Goal: Information Seeking & Learning: Find contact information

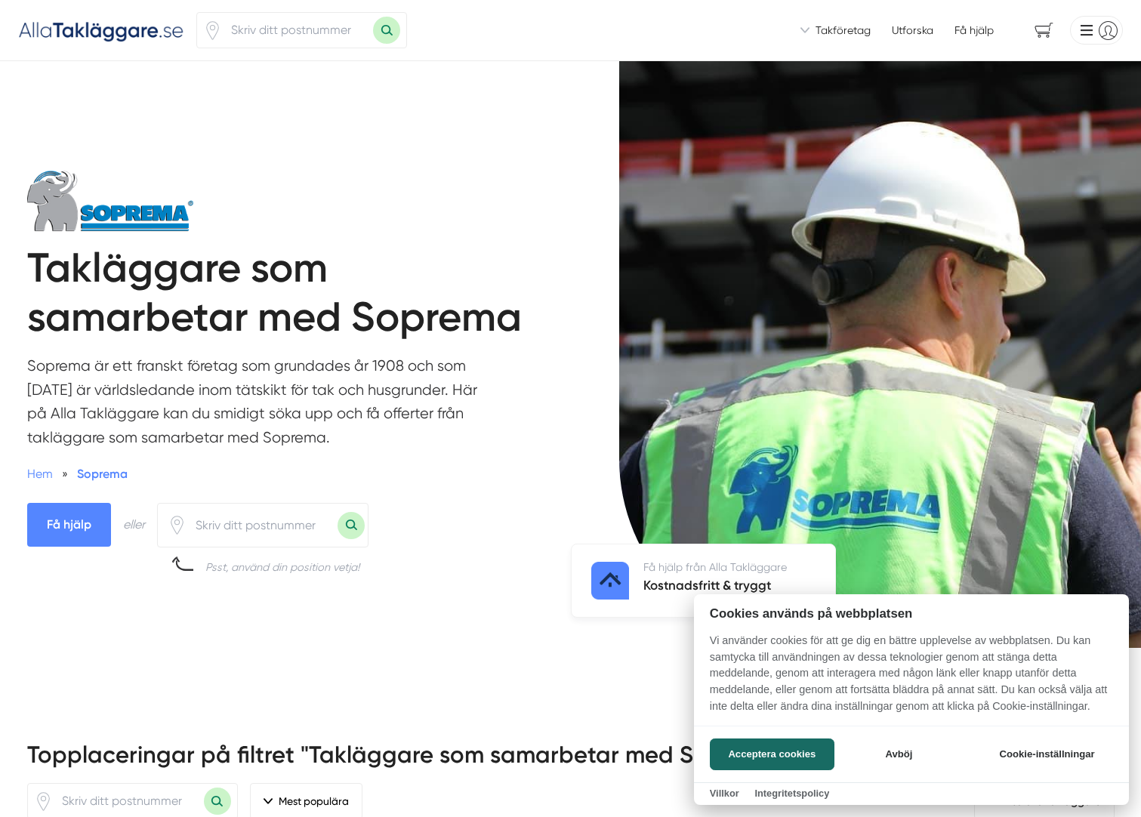
click at [232, 527] on div at bounding box center [570, 408] width 1141 height 817
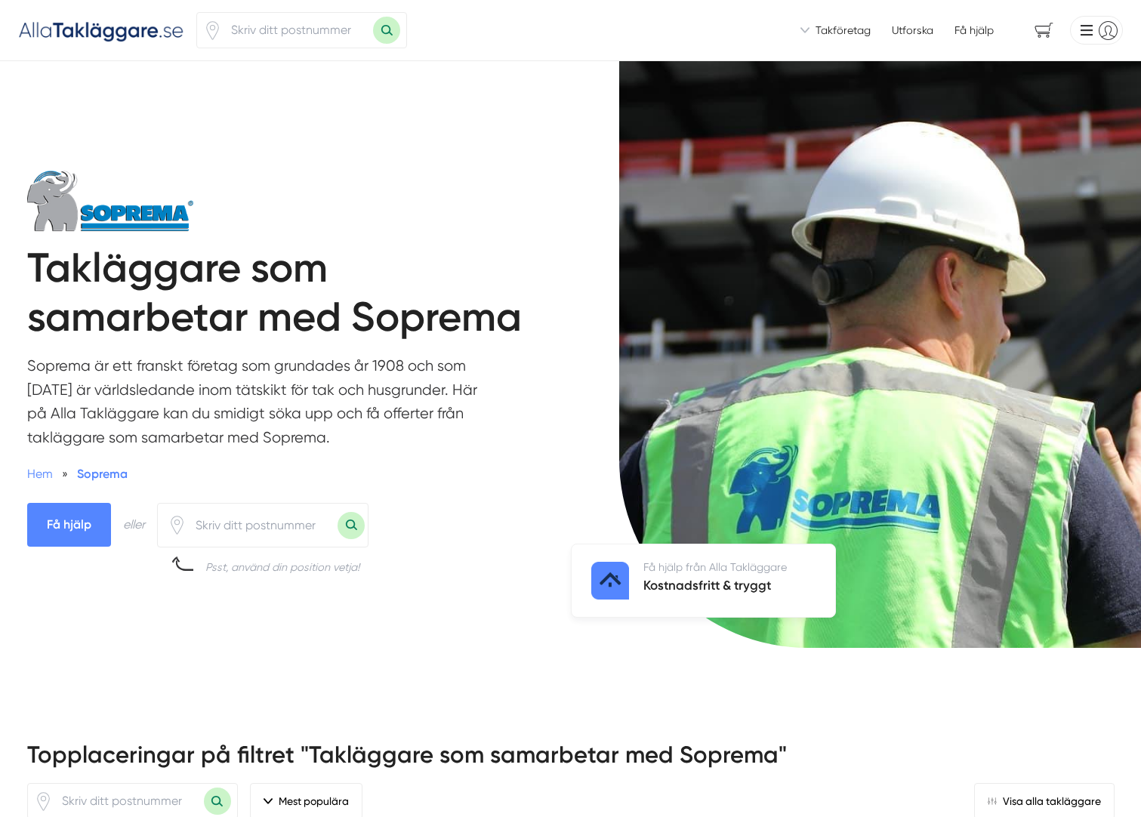
click at [351, 530] on button "Sök med postnummer" at bounding box center [351, 525] width 27 height 27
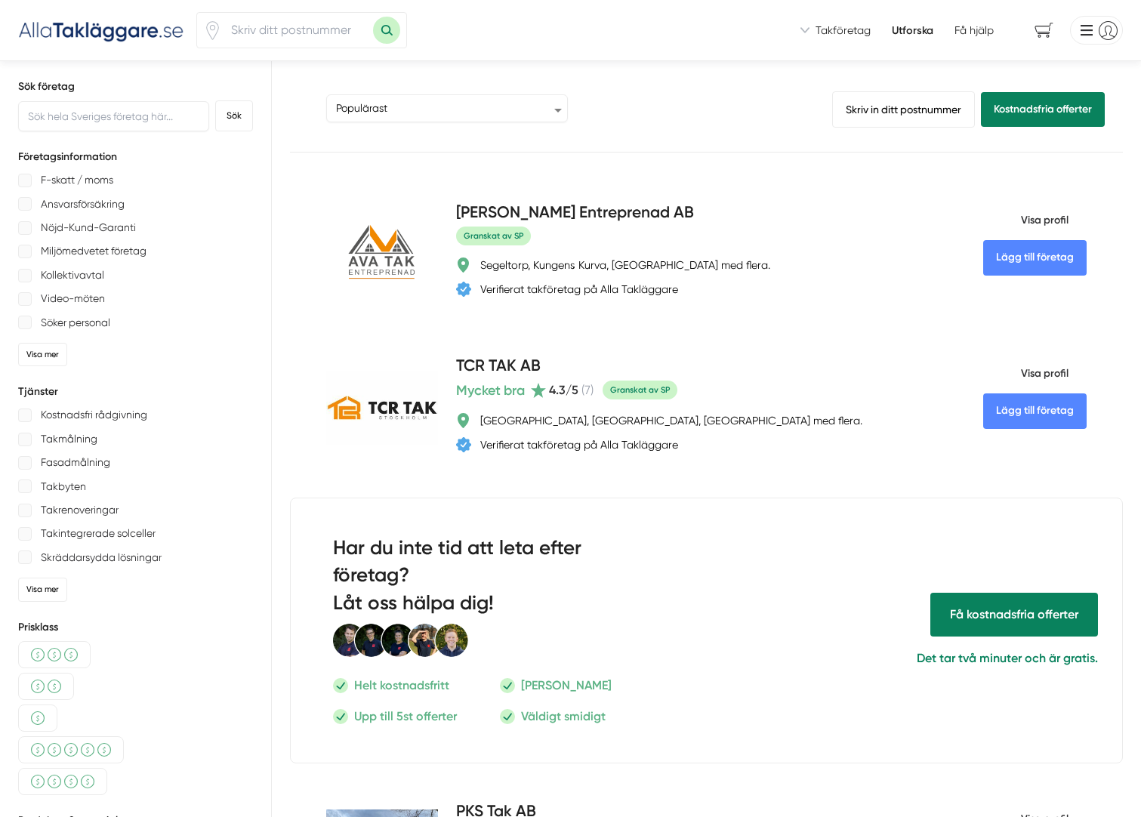
click at [310, 24] on input "number" at bounding box center [297, 30] width 151 height 35
type input "3"
click at [556, 107] on select "Populärast Högst omdöme Flest omdömen Senaste uppdaterade Nyaste företaget på A…" at bounding box center [447, 109] width 242 height 30
select select "newest-on-platform"
click at [326, 94] on select "Populärast Högst omdöme Flest omdömen Senaste uppdaterade Nyaste företaget på A…" at bounding box center [447, 109] width 242 height 30
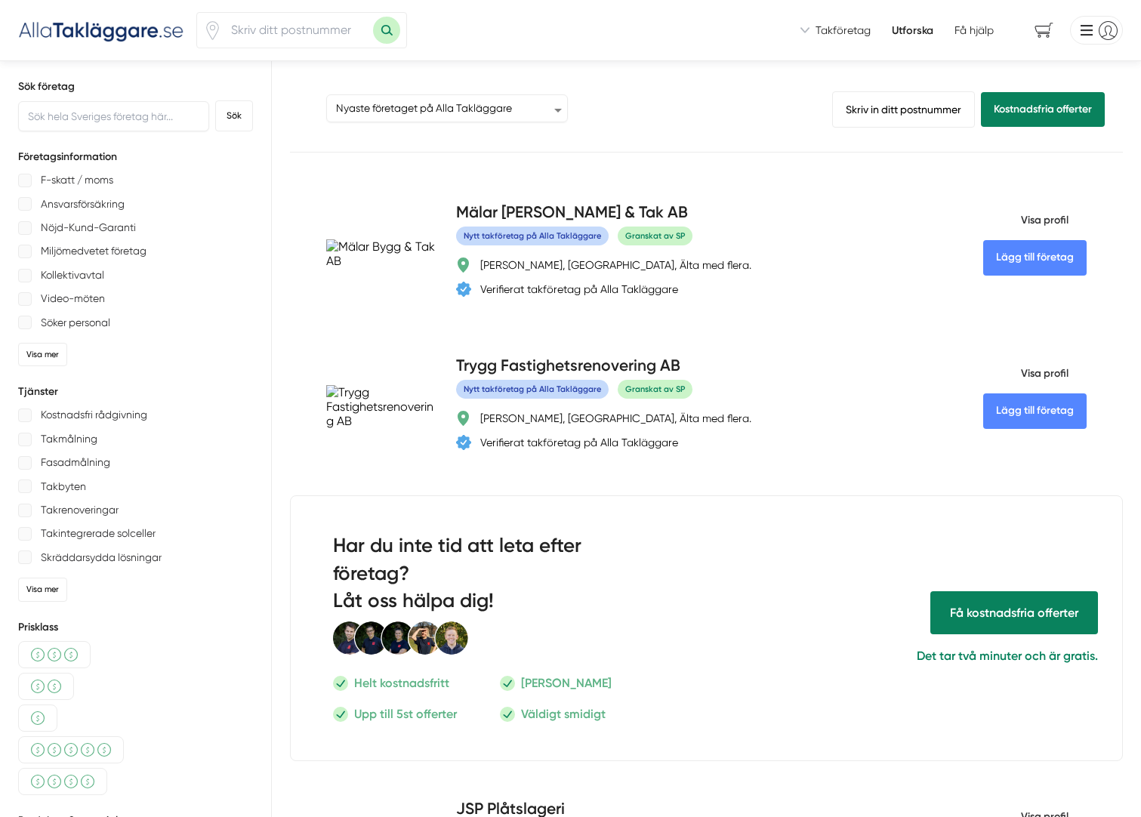
click at [385, 31] on button "Sök med postnummer" at bounding box center [386, 30] width 27 height 27
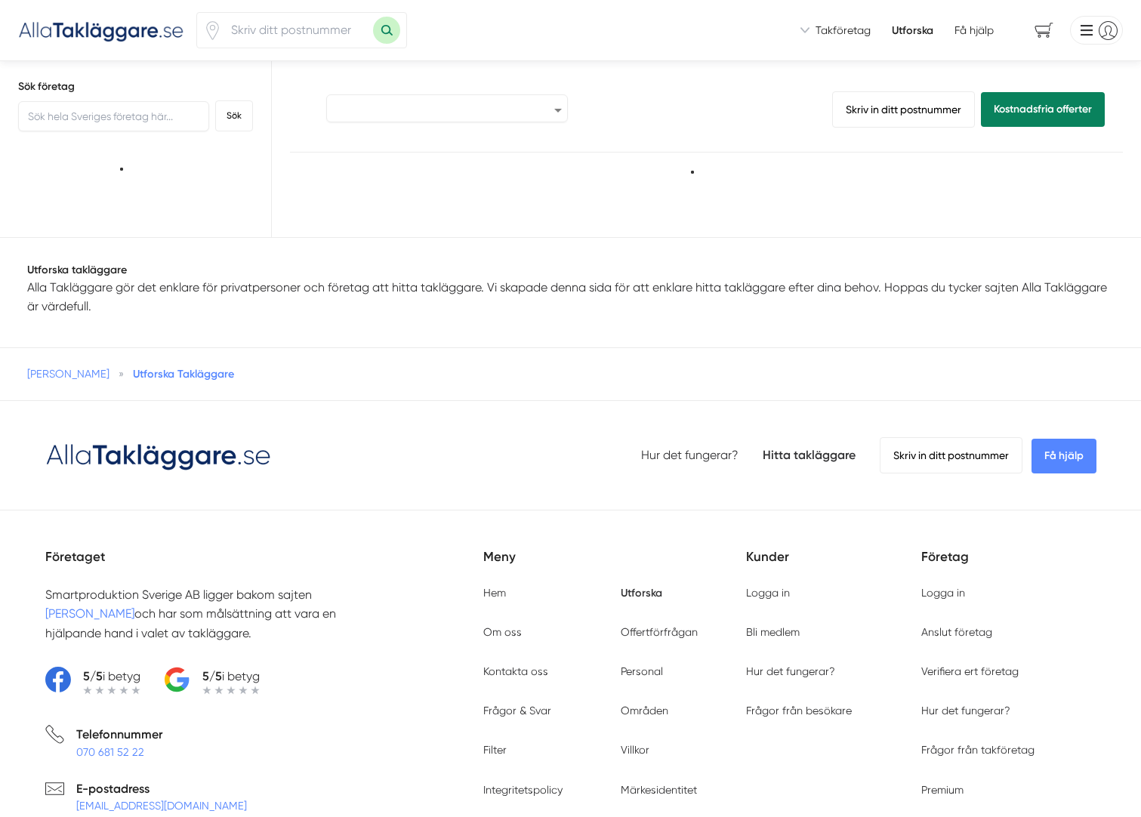
select select "newest-on-platform"
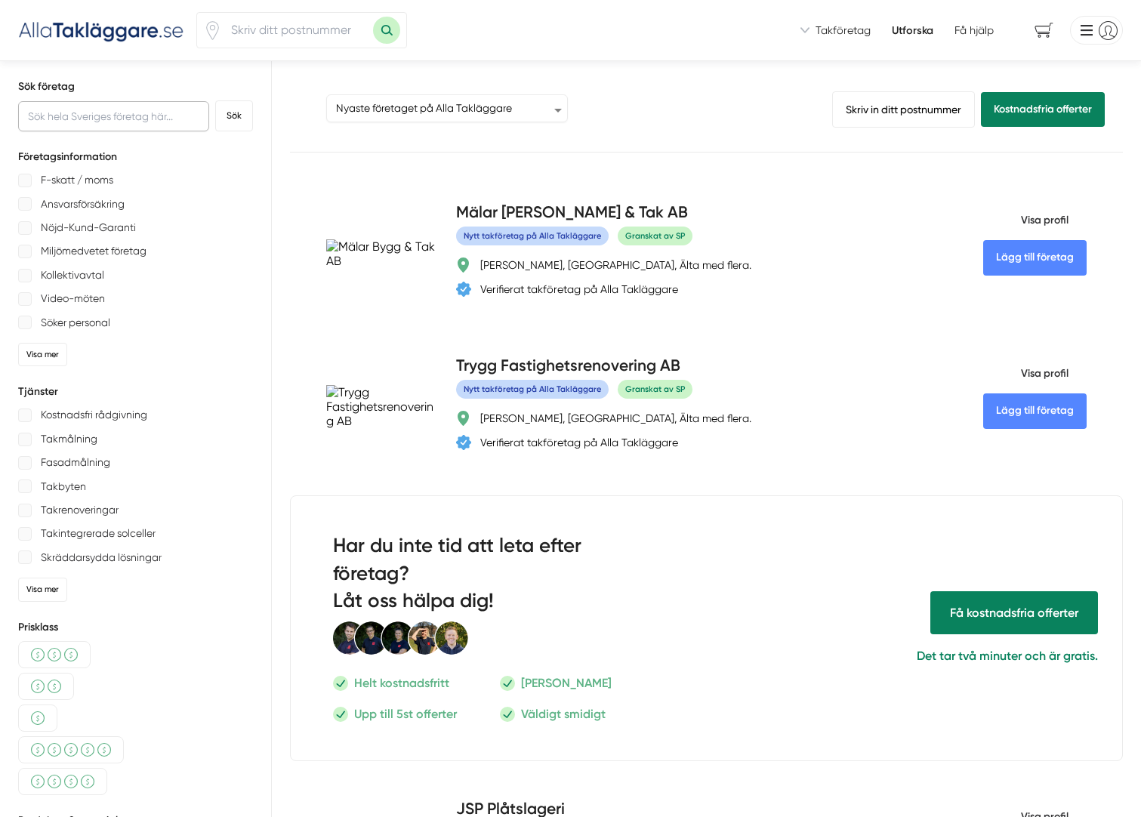
click at [121, 117] on input "text" at bounding box center [113, 116] width 191 height 30
paste input "559425-3782"
click at [230, 116] on button "Sök" at bounding box center [234, 115] width 38 height 31
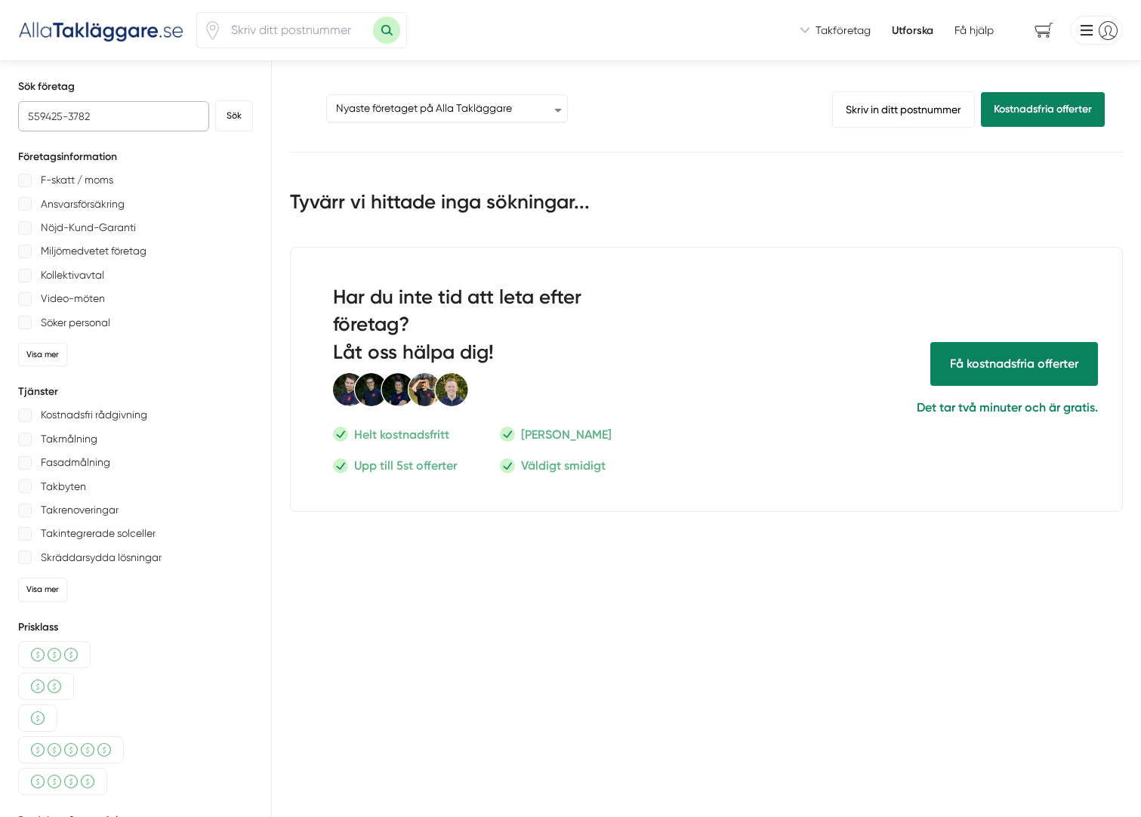
drag, startPoint x: 122, startPoint y: 120, endPoint x: -7, endPoint y: 117, distance: 128.4
type input "Wtak AB"
click at [224, 116] on button "Sök" at bounding box center [234, 115] width 38 height 31
click at [233, 113] on button "Sök" at bounding box center [234, 115] width 38 height 31
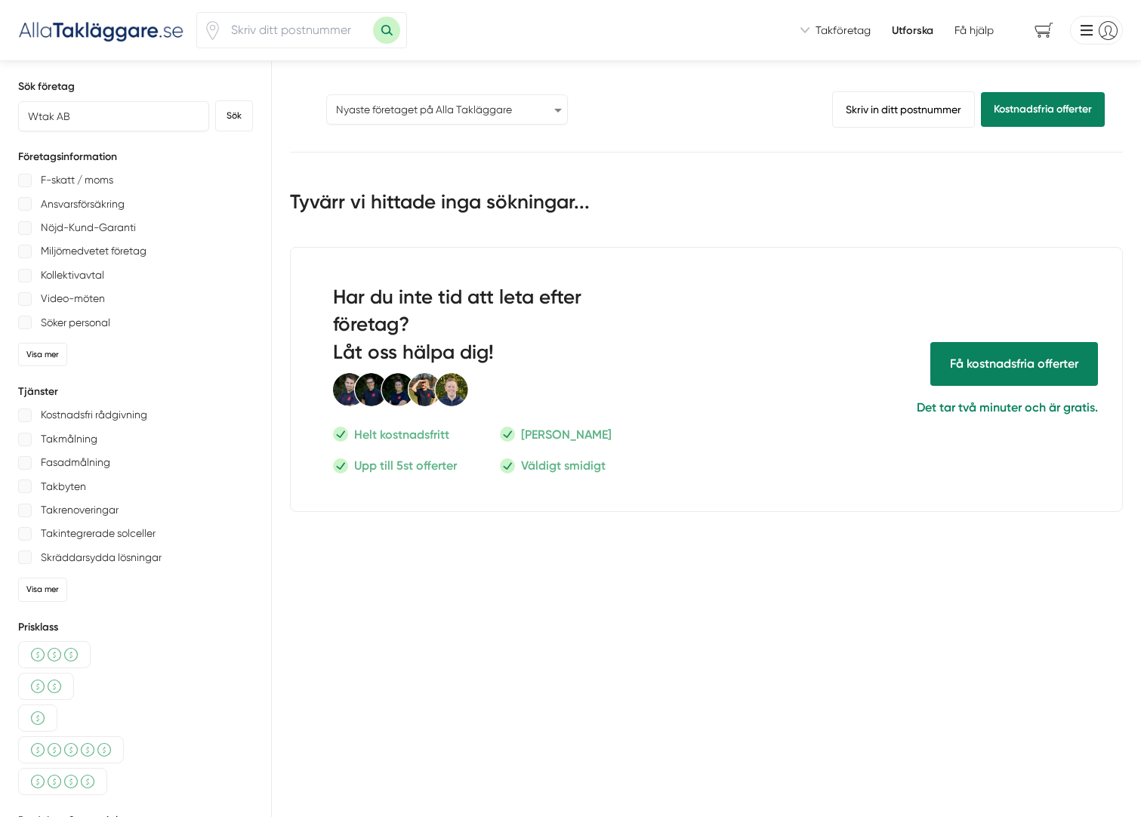
click at [554, 108] on select "Populärast Högst omdöme Flest omdömen Senaste uppdaterade Nyaste företaget på A…" at bounding box center [447, 109] width 242 height 30
select select "popular"
click at [326, 94] on select "Populärast Högst omdöme Flest omdömen Senaste uppdaterade Nyaste företaget på A…" at bounding box center [447, 109] width 242 height 30
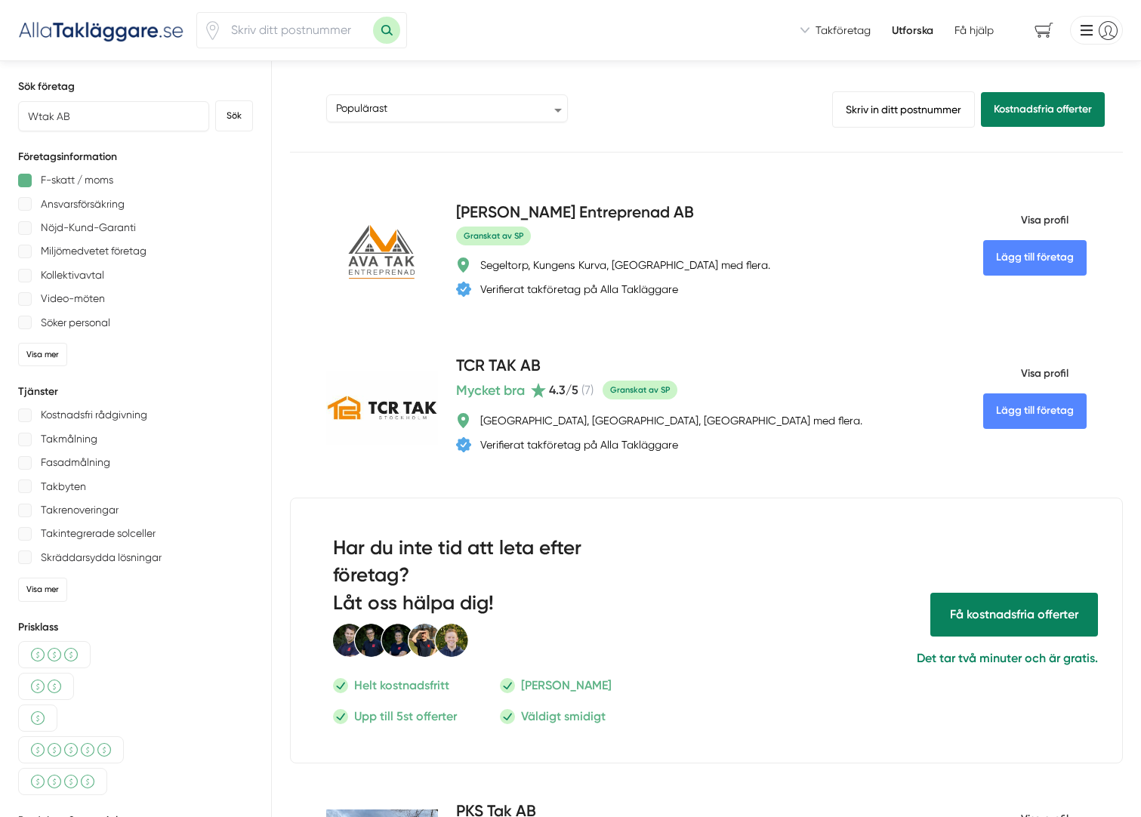
click at [20, 181] on div at bounding box center [25, 181] width 14 height 14
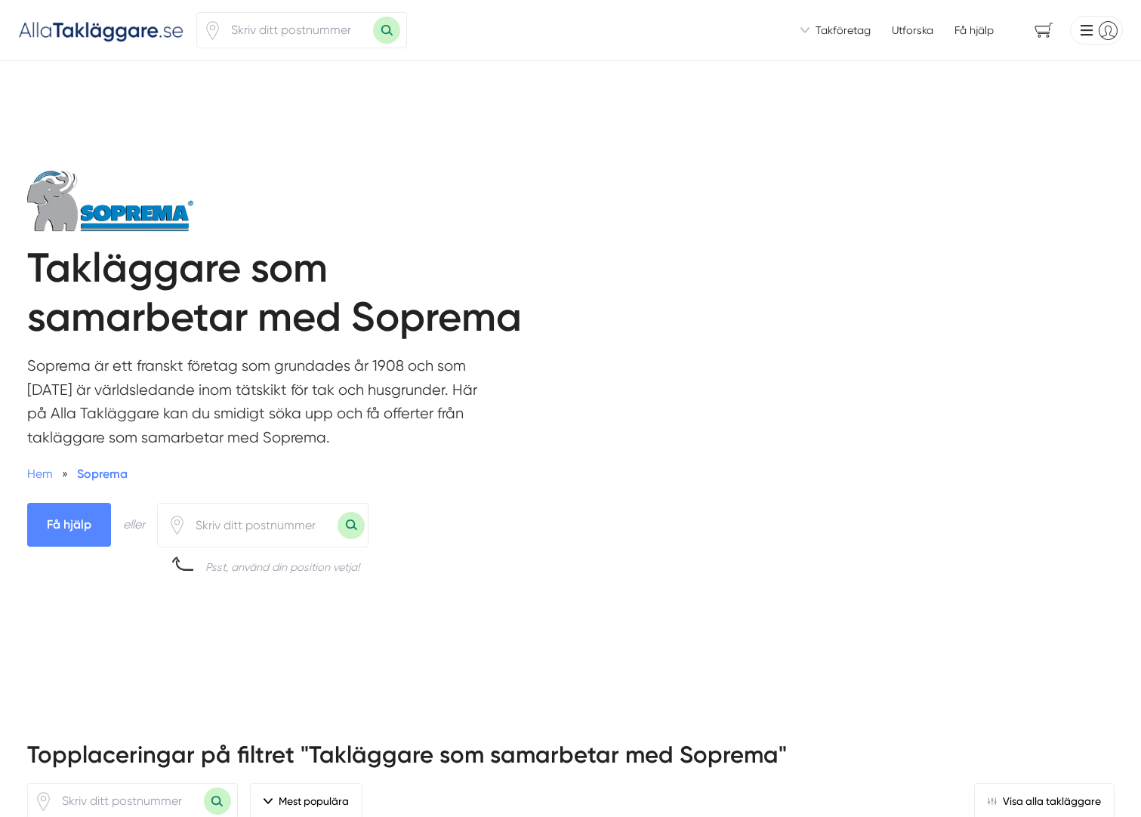
click at [276, 31] on input "number" at bounding box center [297, 30] width 151 height 35
type input "39100"
click at [389, 29] on button "Sök med postnummer" at bounding box center [386, 30] width 27 height 27
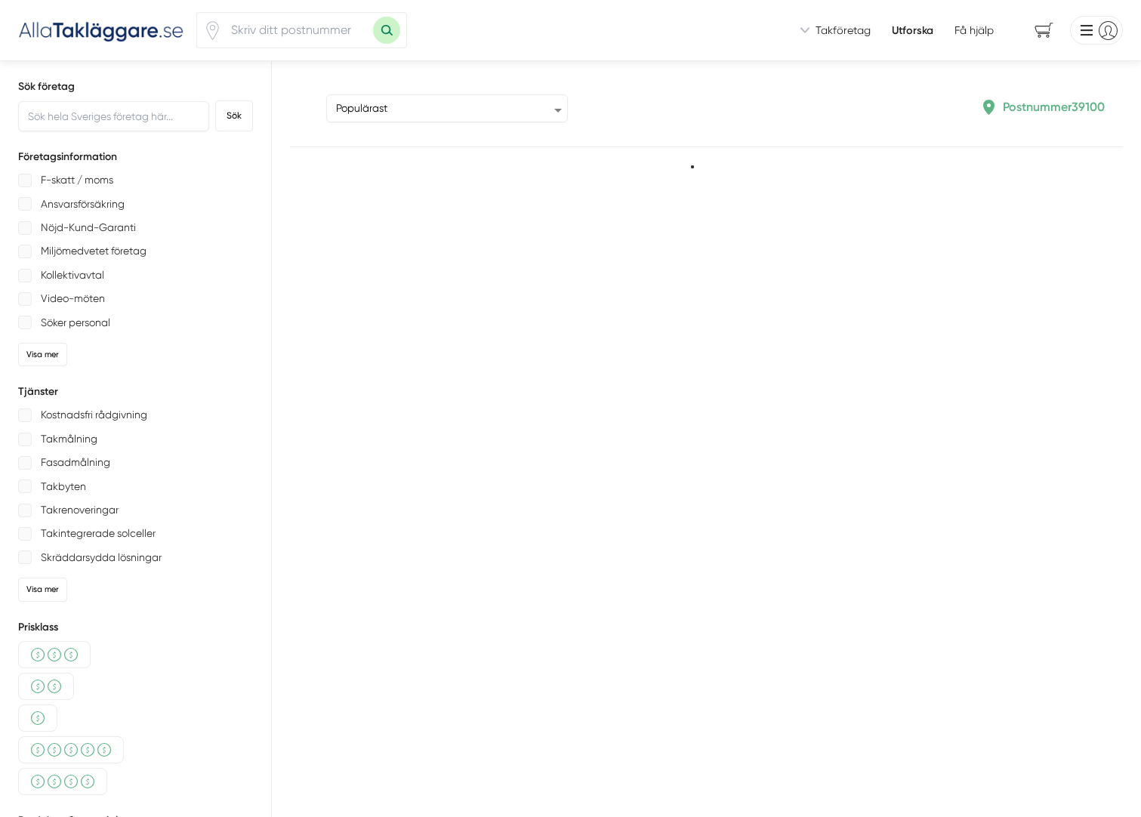
type input "39100"
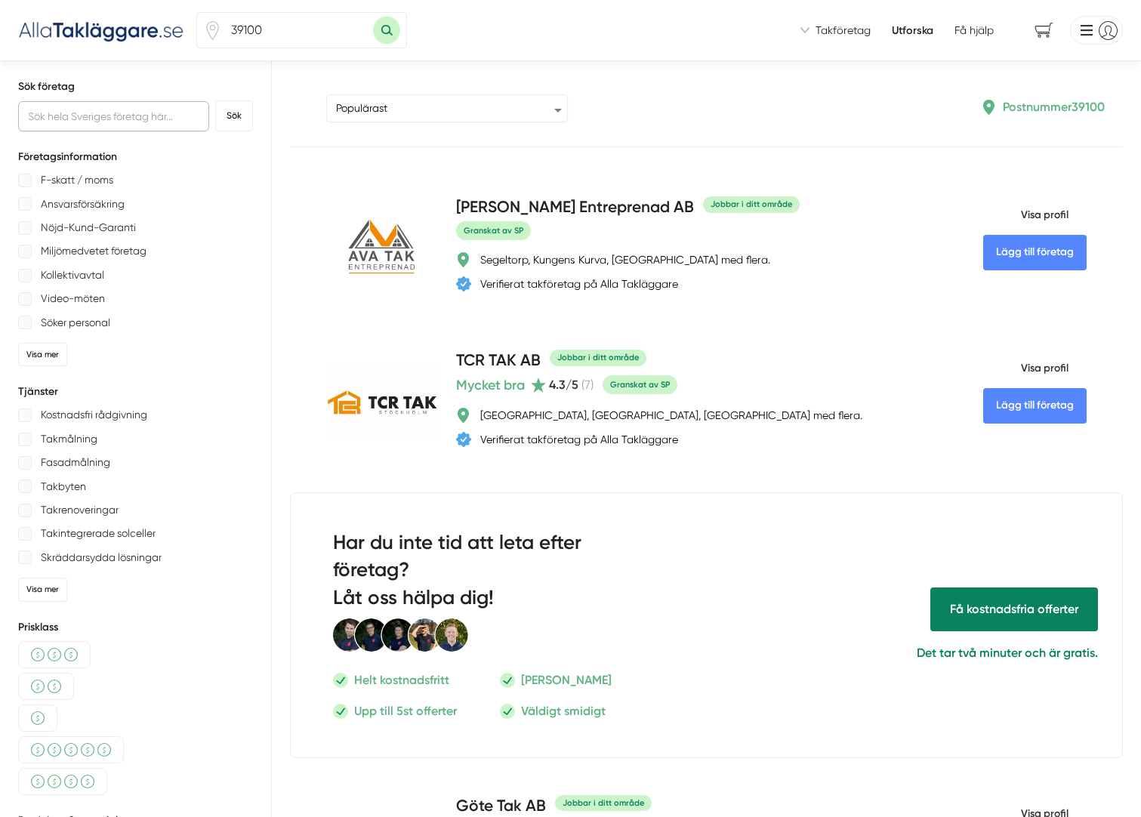
click at [156, 116] on input "text" at bounding box center [113, 116] width 191 height 30
drag, startPoint x: 281, startPoint y: 33, endPoint x: 183, endPoint y: 36, distance: 98.2
click at [183, 36] on div "39100 Vi introducerar dig till takföretag som är redo att hjälpa dig! Vi introd…" at bounding box center [570, 30] width 1141 height 61
paste input "39474"
type input "39474"
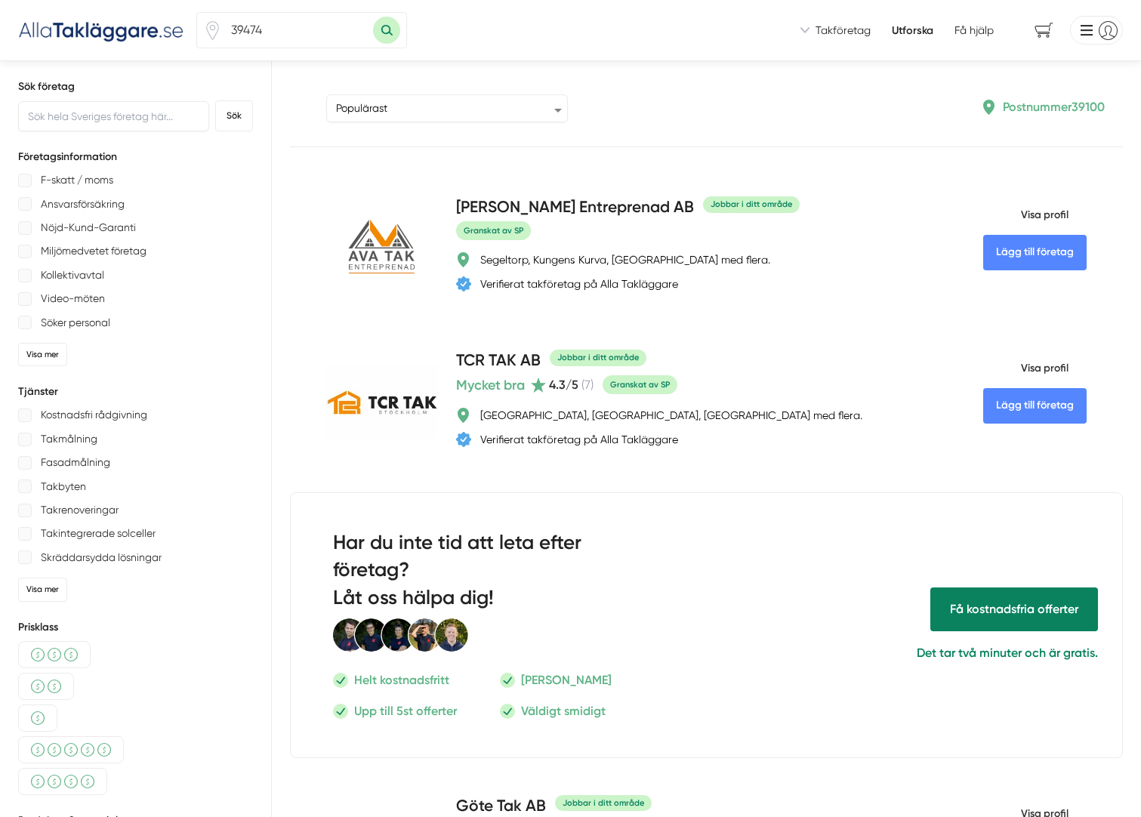
click at [384, 29] on button "Sök med postnummer" at bounding box center [386, 30] width 27 height 27
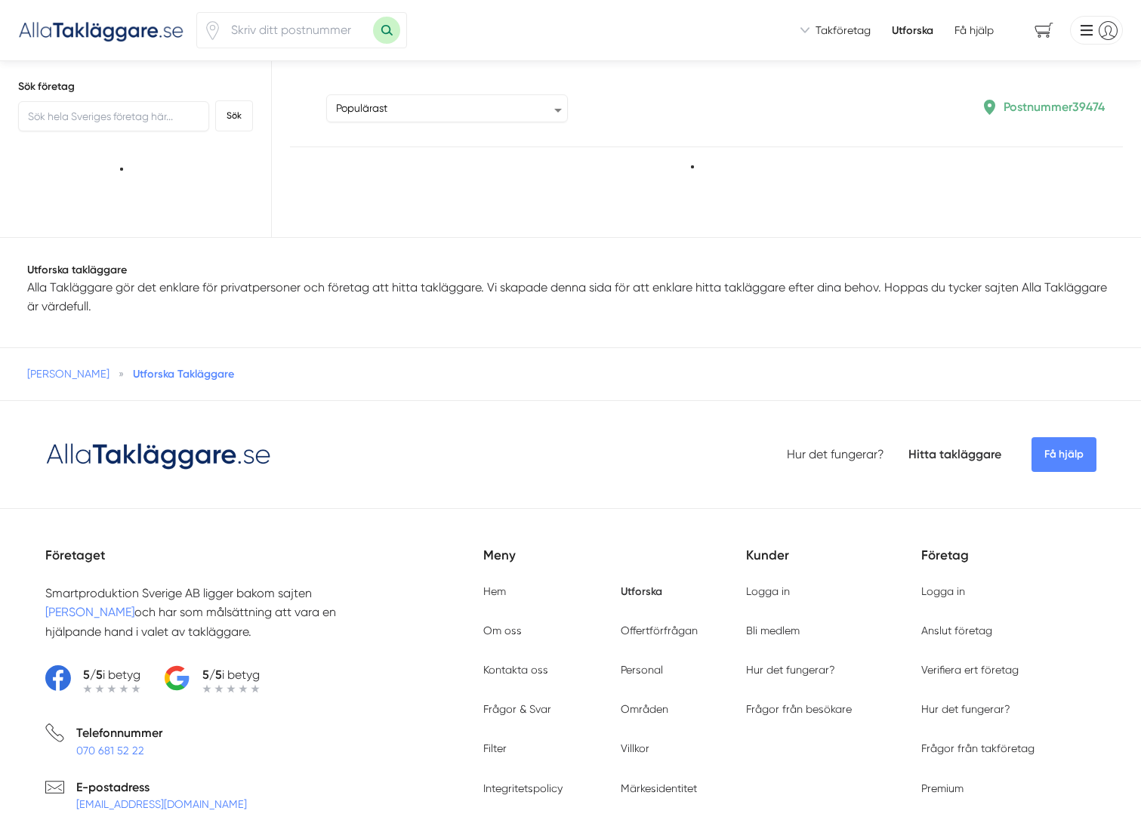
type input "39474"
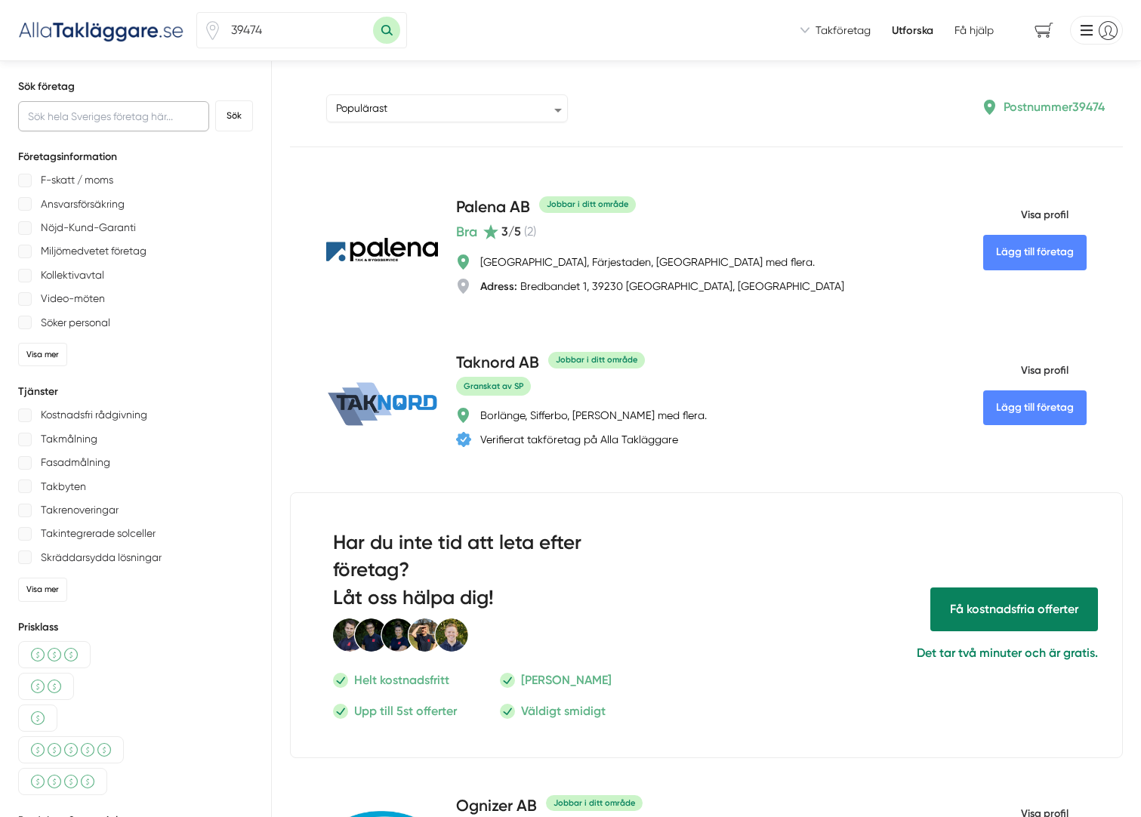
click at [118, 113] on input "text" at bounding box center [113, 116] width 191 height 30
drag, startPoint x: 279, startPoint y: 32, endPoint x: 201, endPoint y: 32, distance: 77.8
click at [201, 32] on div "39474" at bounding box center [301, 30] width 211 height 36
click at [71, 117] on input "text" at bounding box center [113, 116] width 191 height 30
type input "Wtak AB"
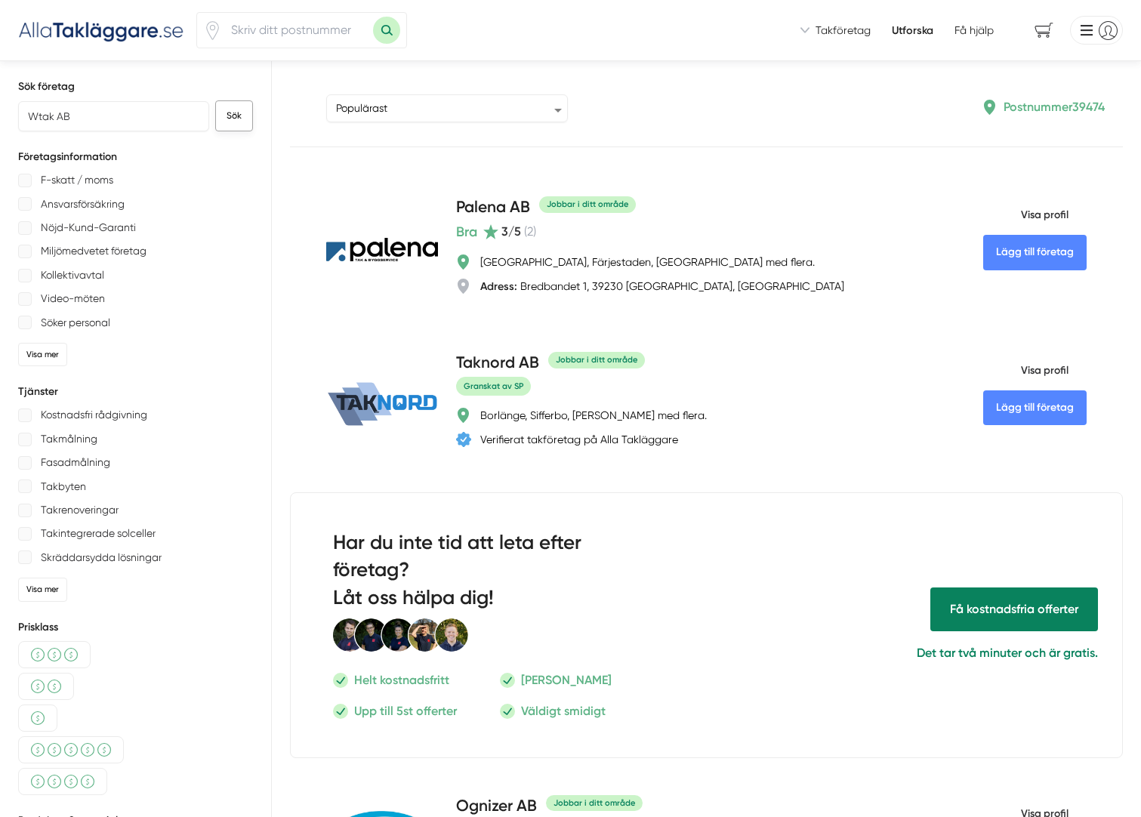
click at [237, 117] on button "Sök" at bounding box center [234, 115] width 38 height 31
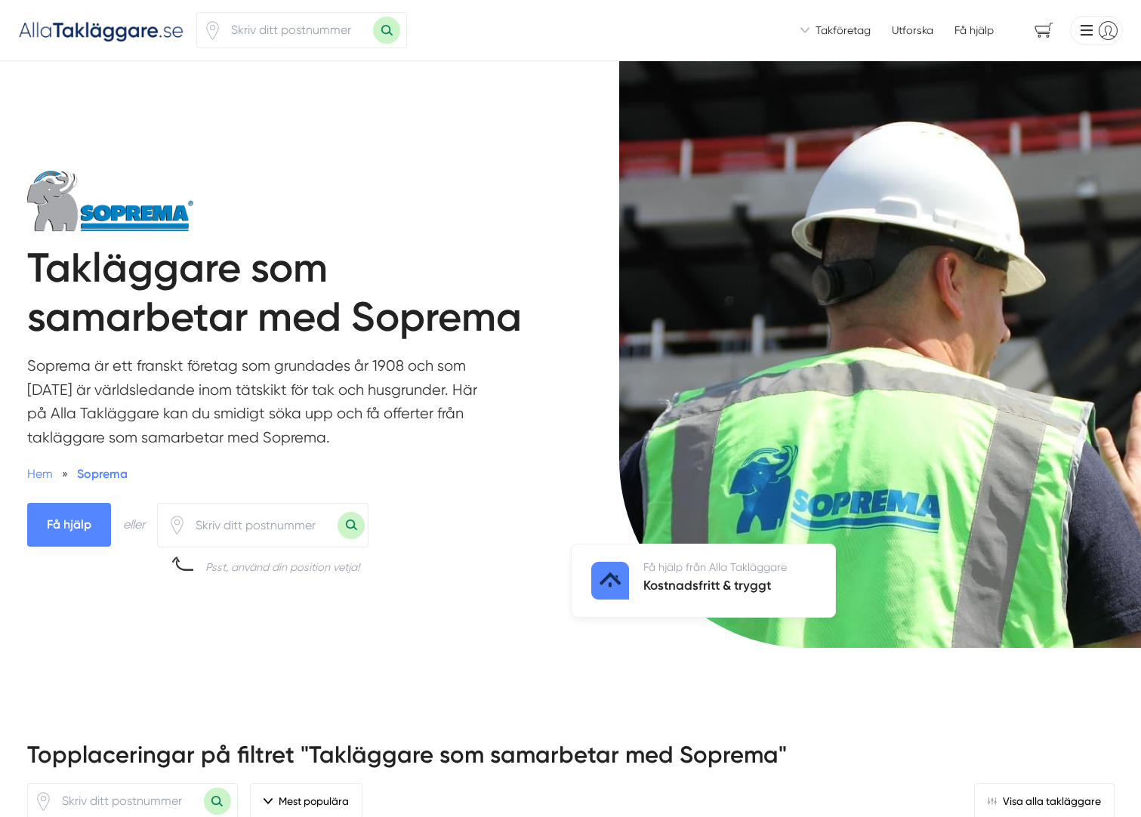
click at [256, 526] on input "number" at bounding box center [262, 525] width 151 height 35
paste input "39474"
type input "39474"
click at [354, 524] on button "Sök med postnummer" at bounding box center [351, 525] width 27 height 27
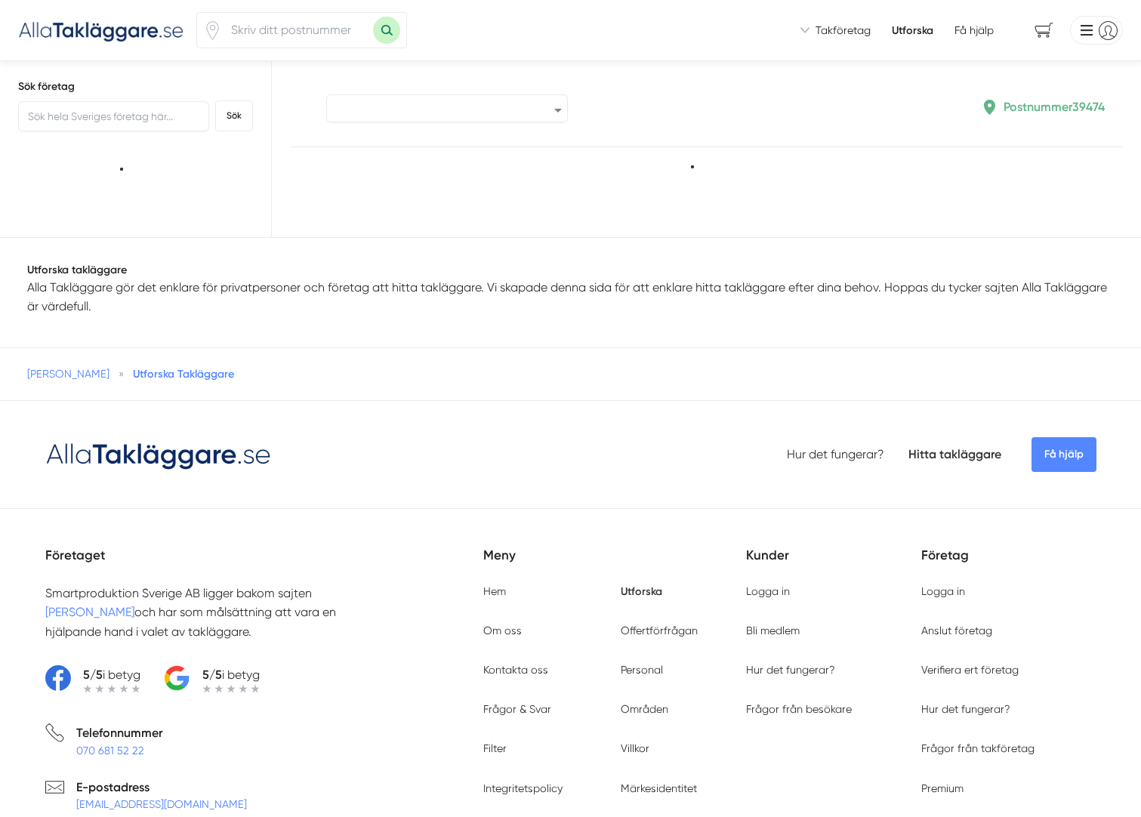
type input "39474"
